Goal: Transaction & Acquisition: Purchase product/service

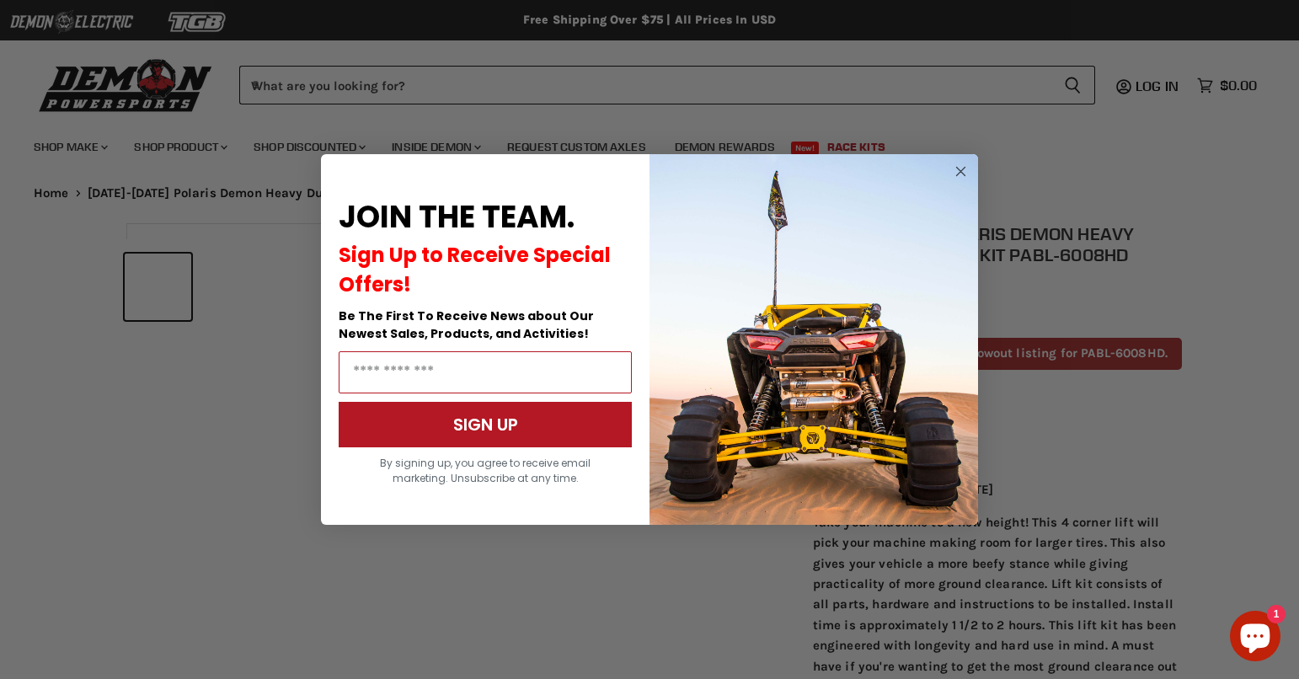
scroll to position [679, 0]
